Goal: Check status: Check status

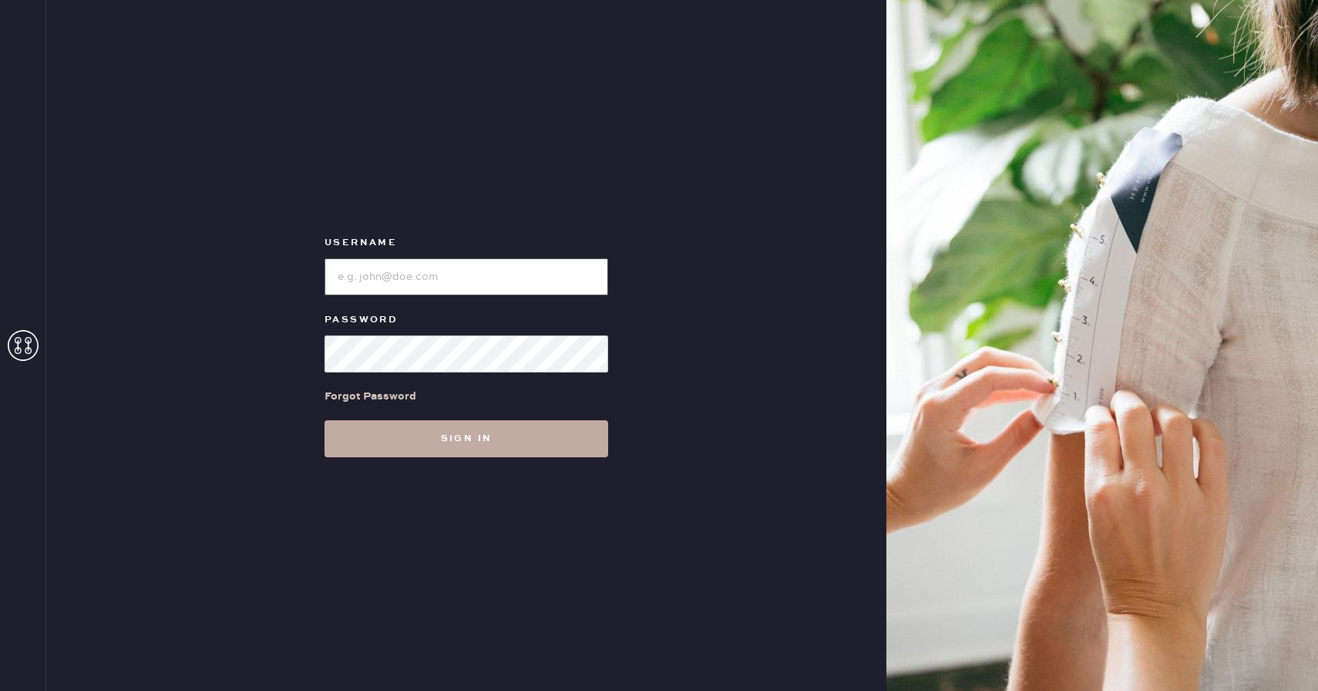
type input "Reformationboston"
click at [440, 442] on button "Sign in" at bounding box center [467, 438] width 284 height 37
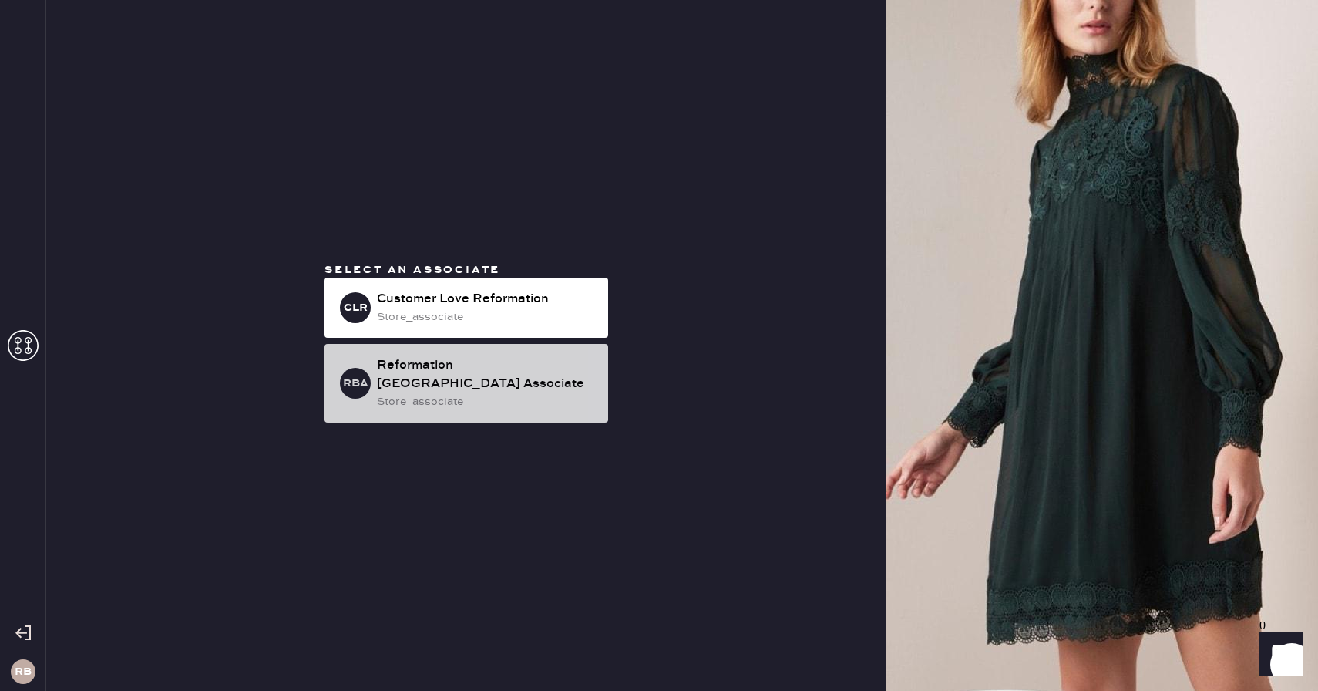
click at [502, 382] on div "Reformation [GEOGRAPHIC_DATA] Associate" at bounding box center [486, 374] width 219 height 37
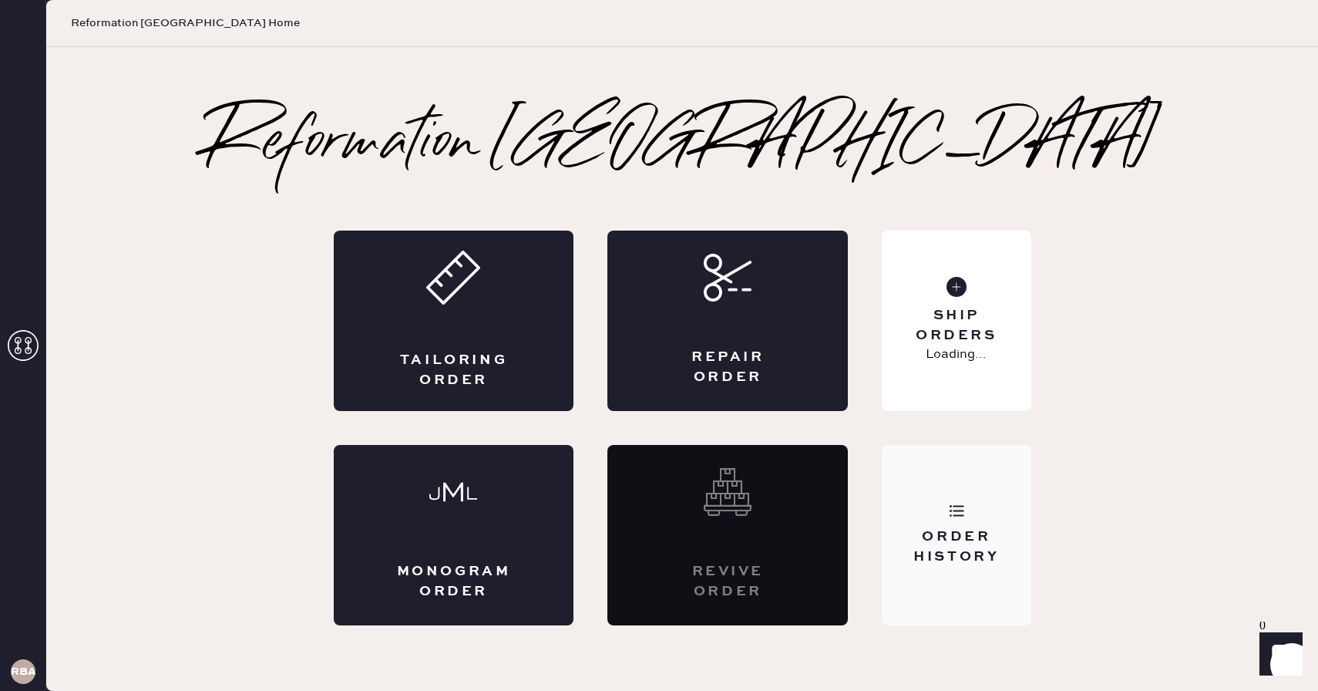
click at [957, 542] on div "Order History" at bounding box center [956, 546] width 124 height 39
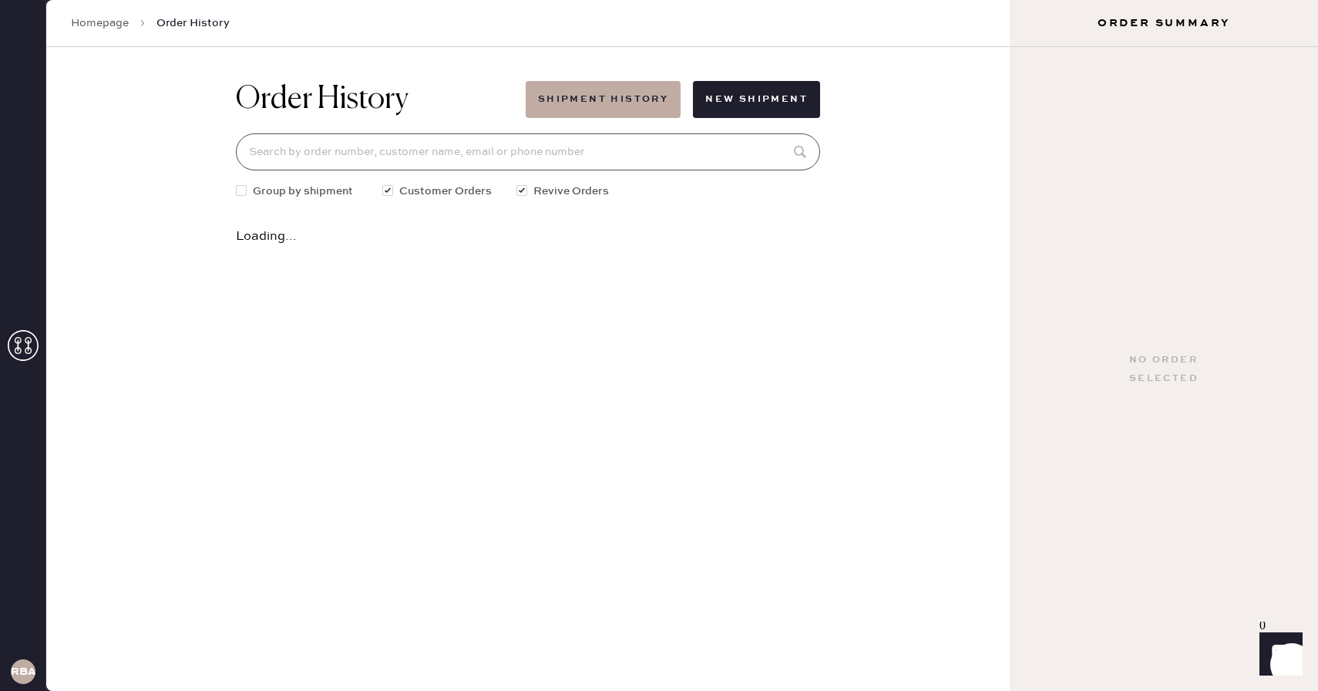
click at [508, 160] on input at bounding box center [528, 151] width 584 height 37
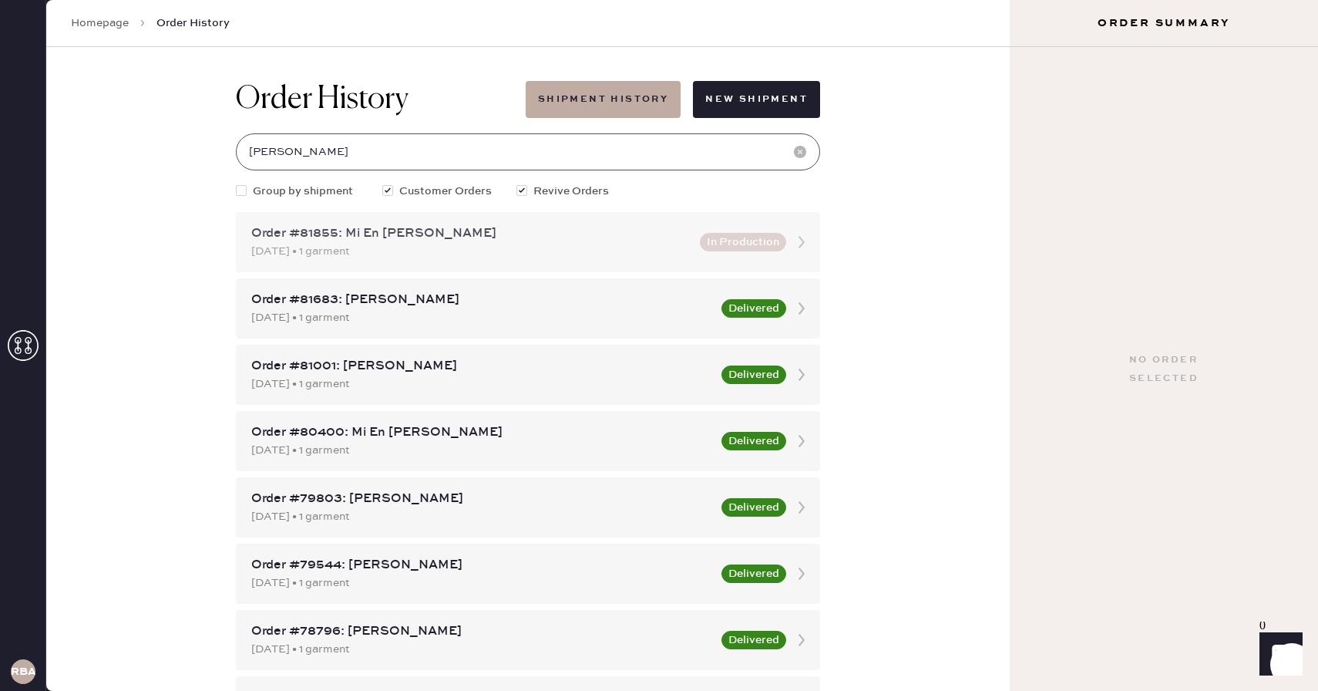
type input "[PERSON_NAME]"
click at [469, 227] on div "Order #81855: Mi En [PERSON_NAME]" at bounding box center [470, 233] width 439 height 19
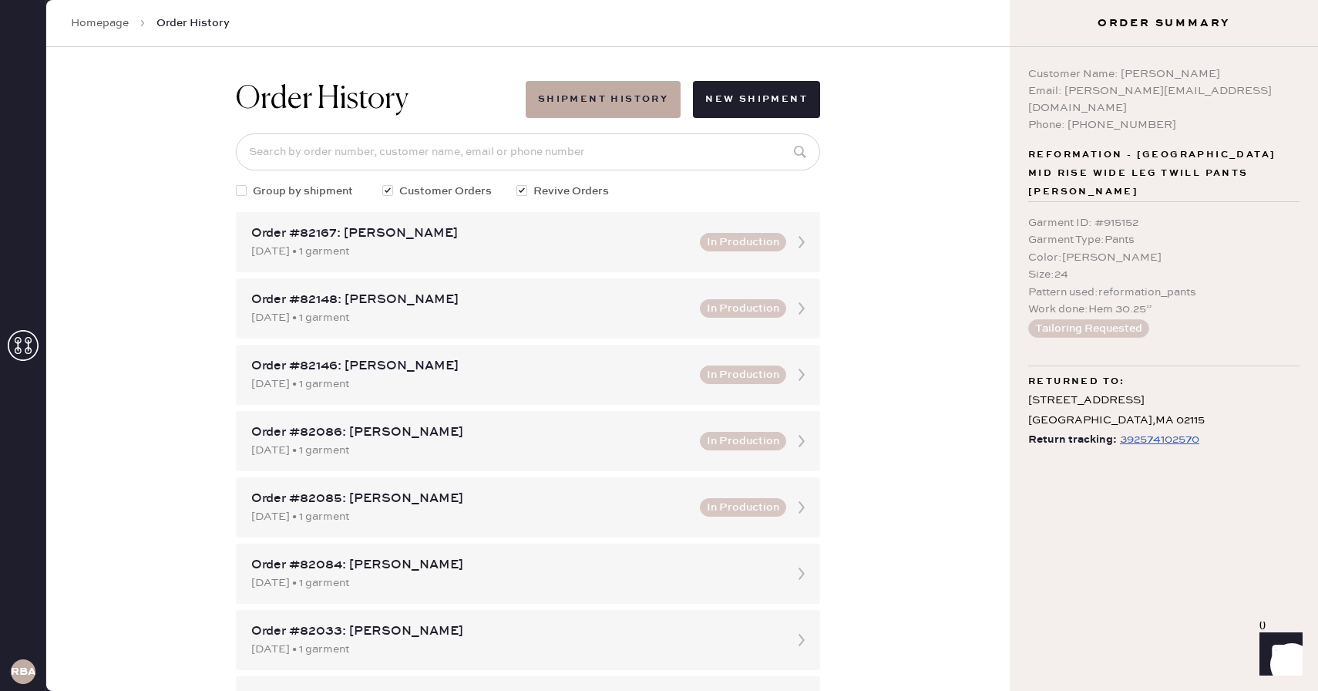
click at [1169, 430] on div "392574102570" at bounding box center [1159, 439] width 79 height 19
